Goal: Task Accomplishment & Management: Manage account settings

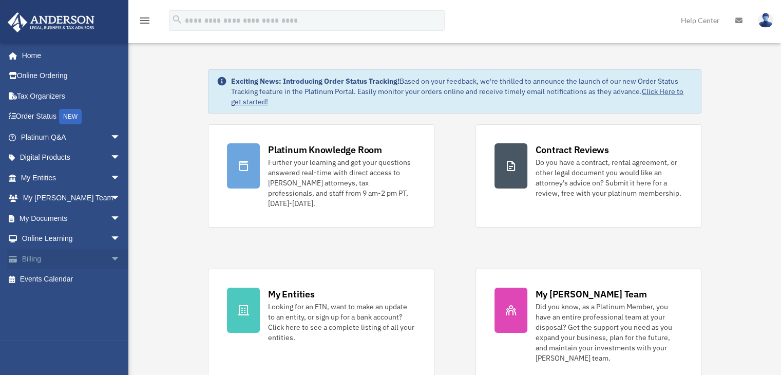
click at [110, 259] on span "arrow_drop_down" at bounding box center [120, 258] width 21 height 21
click at [71, 319] on link "Manage Payments" at bounding box center [75, 320] width 122 height 21
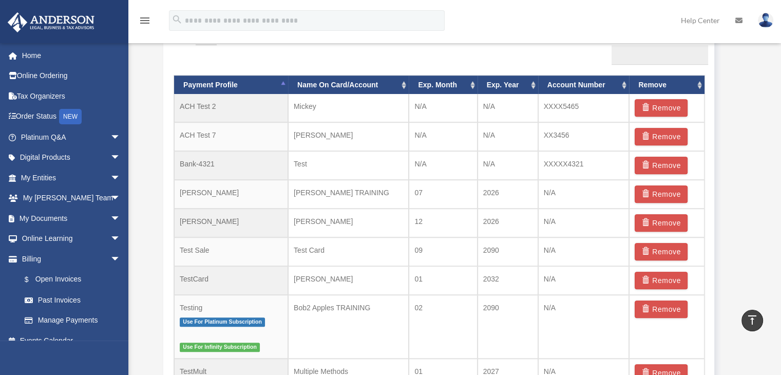
scroll to position [661, 0]
